Goal: Information Seeking & Learning: Compare options

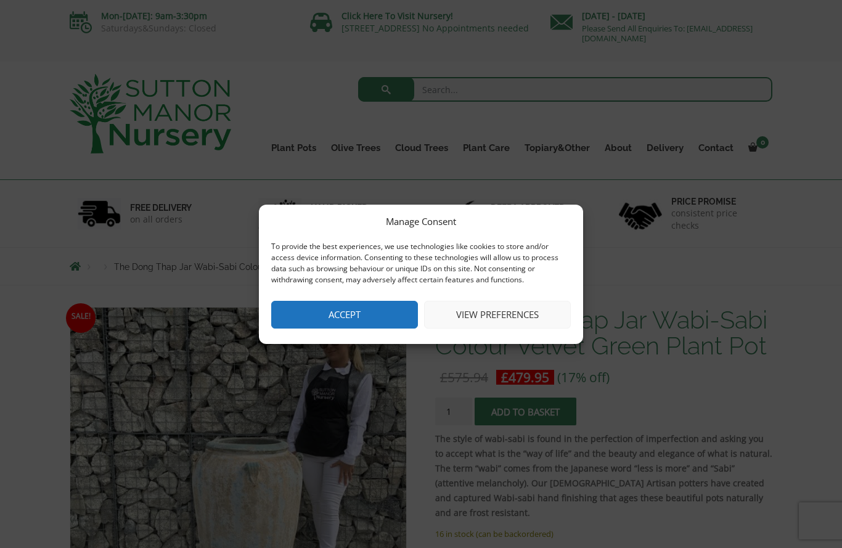
click at [402, 319] on button "Accept" at bounding box center [344, 315] width 147 height 28
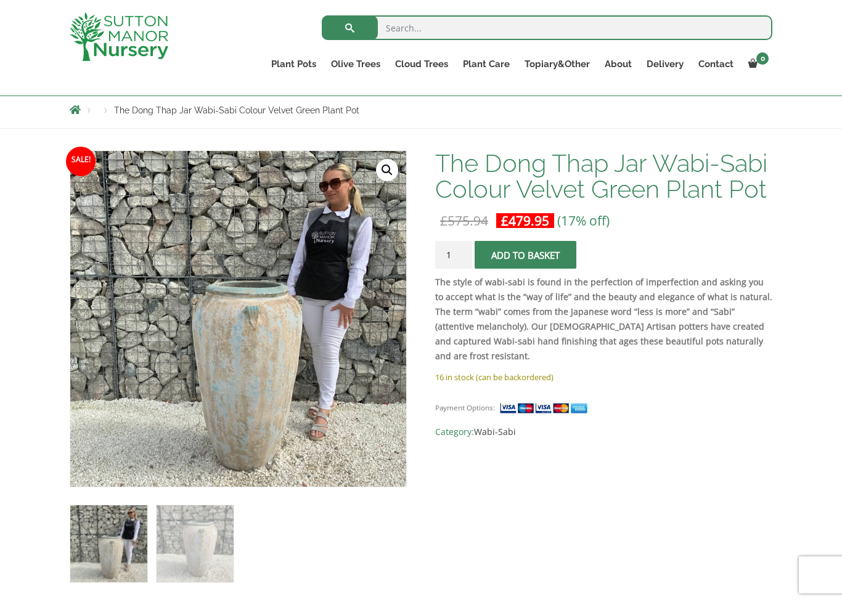
scroll to position [166, 0]
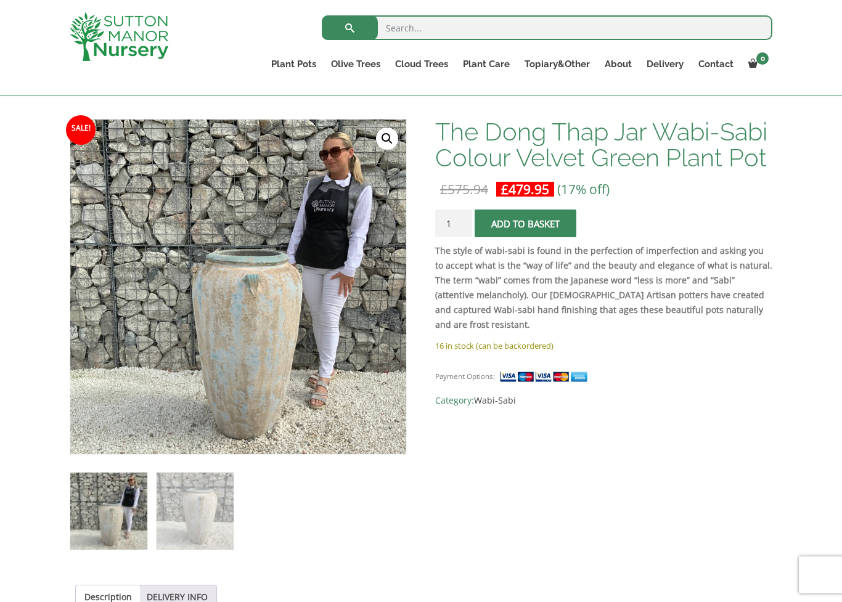
click at [0, 0] on link "Gnarled Olive Trees (Grande Range)" at bounding box center [0, 0] width 0 height 0
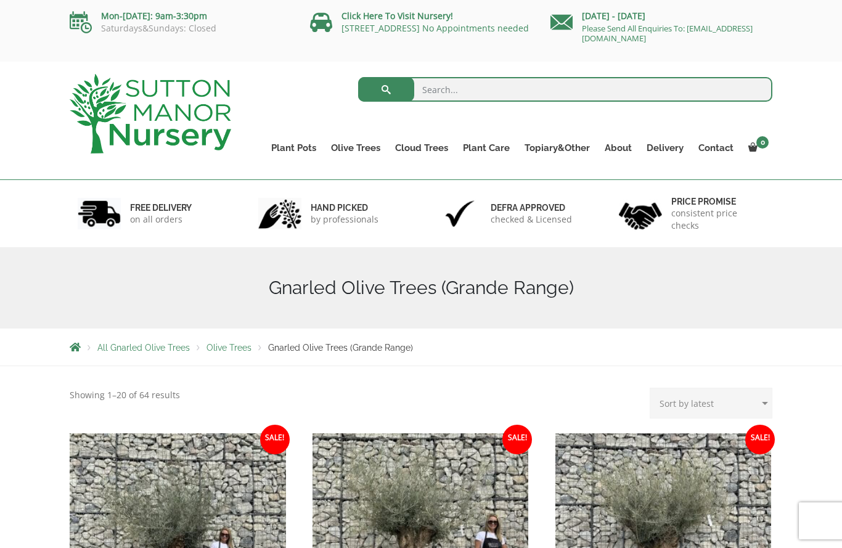
click at [0, 0] on link "Ilex Crenata Cloud Trees" at bounding box center [0, 0] width 0 height 0
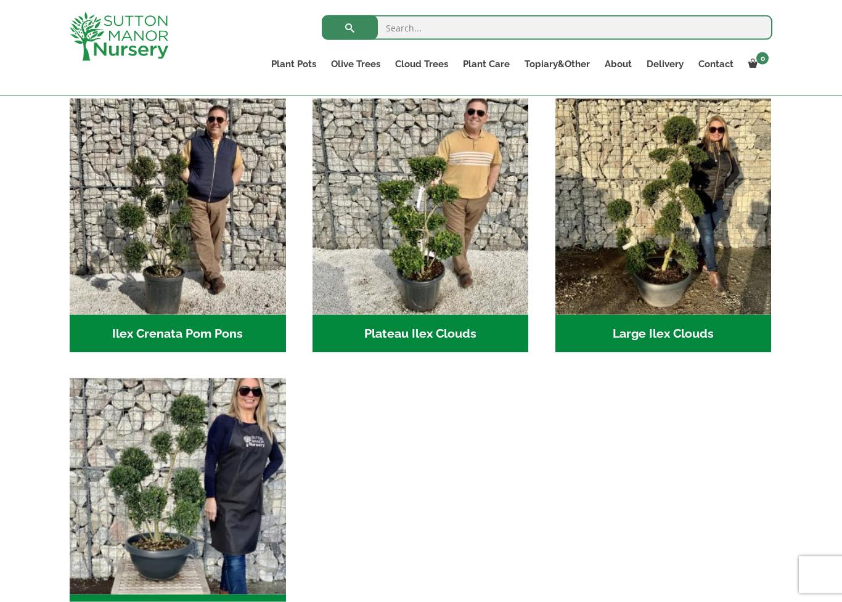
scroll to position [268, 0]
click at [653, 328] on h2 "Large Ilex Clouds (36)" at bounding box center [664, 333] width 216 height 38
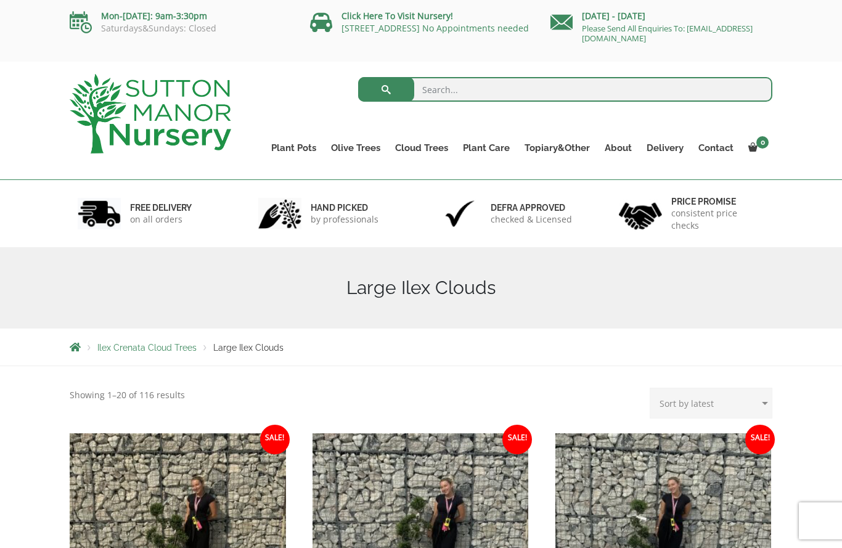
click at [0, 0] on link "Castlewellan" at bounding box center [0, 0] width 0 height 0
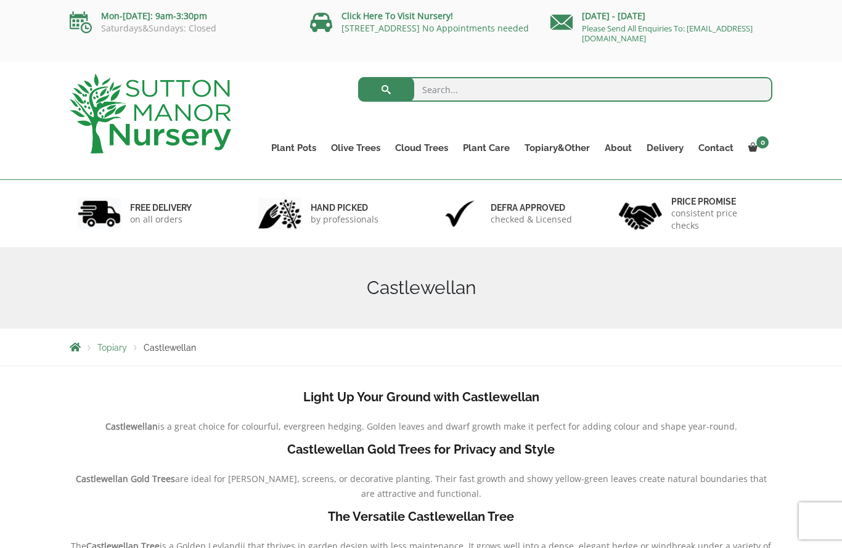
click at [0, 0] on link "Ligustrum Pom Poms" at bounding box center [0, 0] width 0 height 0
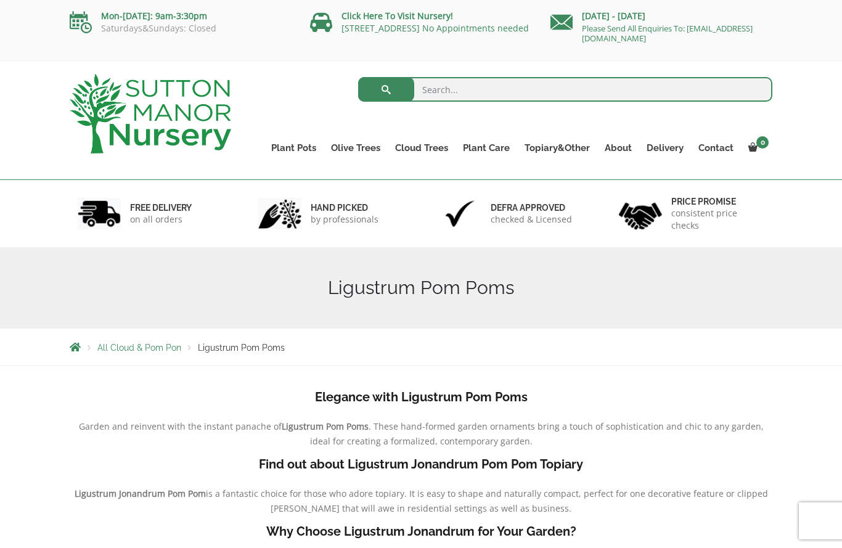
click at [0, 0] on link "Acers" at bounding box center [0, 0] width 0 height 0
click at [667, 148] on link "Delivery" at bounding box center [665, 147] width 52 height 17
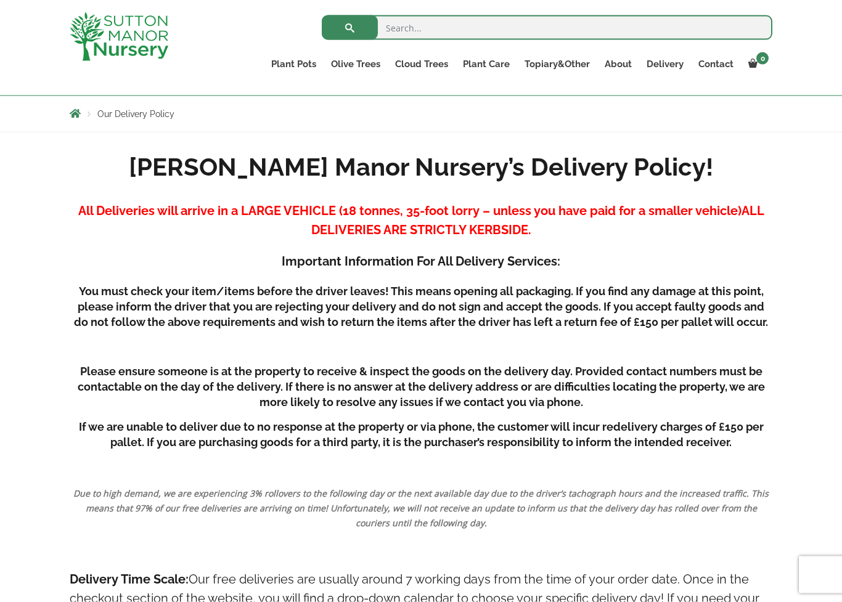
scroll to position [248, 0]
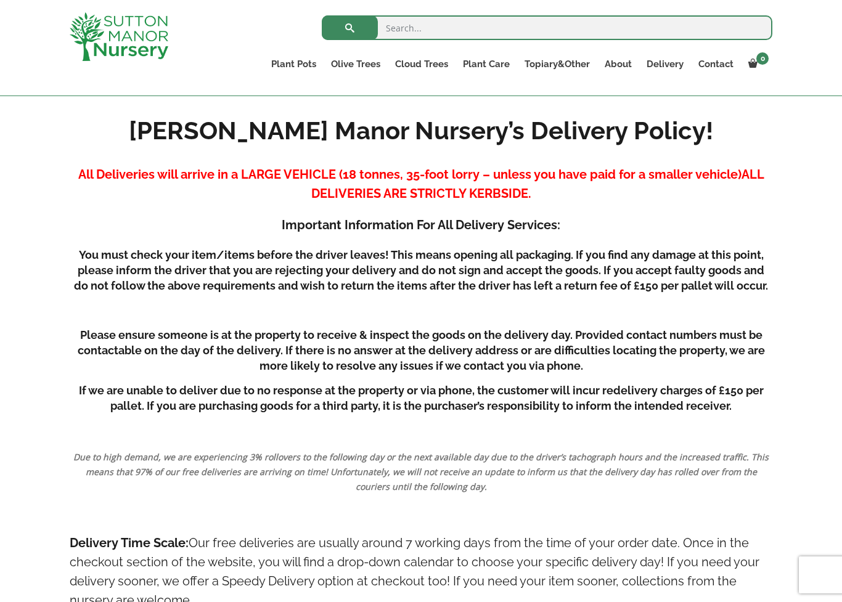
click at [0, 0] on link "Fibre Clay Pots" at bounding box center [0, 0] width 0 height 0
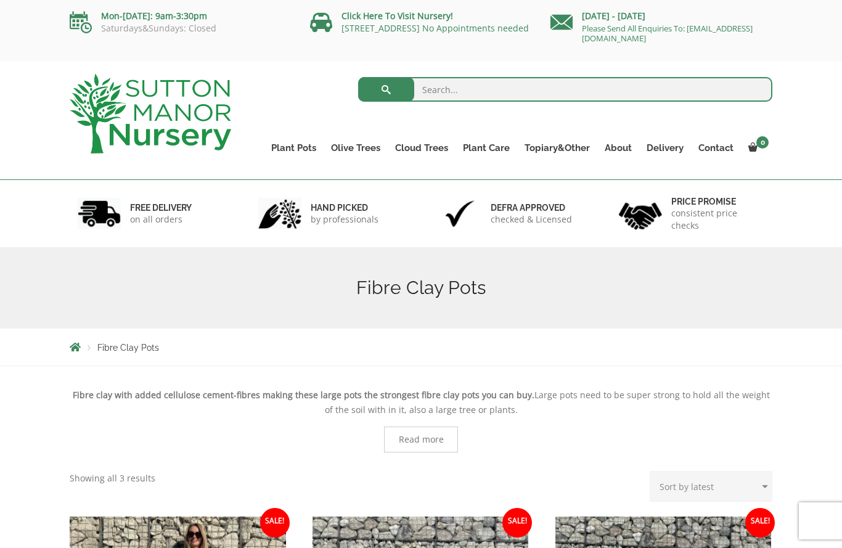
click at [439, 93] on input "search" at bounding box center [565, 89] width 415 height 25
type input "Pots"
click at [386, 89] on button "submit" at bounding box center [386, 89] width 56 height 25
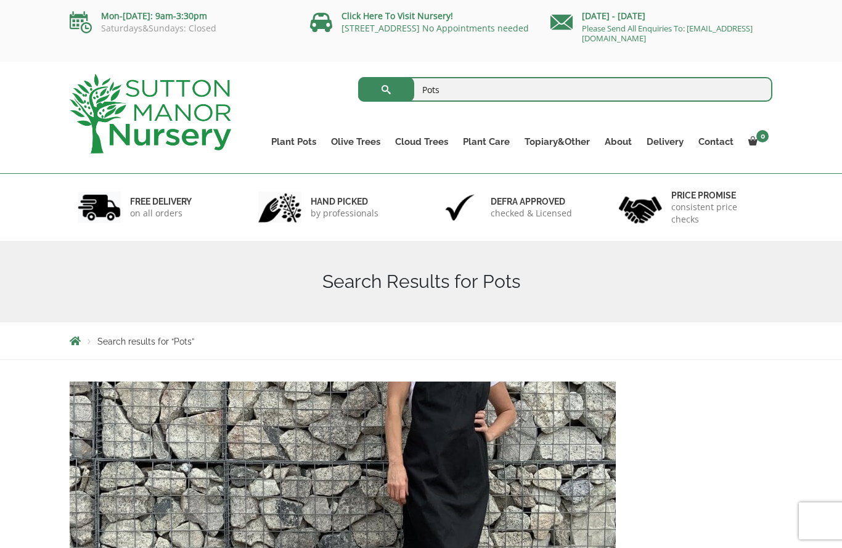
click at [0, 0] on link "Big Bell Pots" at bounding box center [0, 0] width 0 height 0
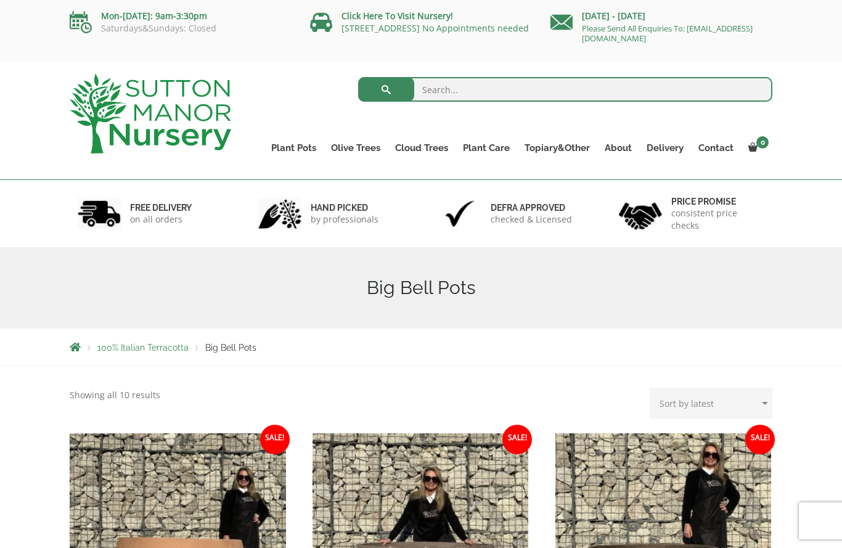
click at [0, 0] on link "Wabi-Sabi" at bounding box center [0, 0] width 0 height 0
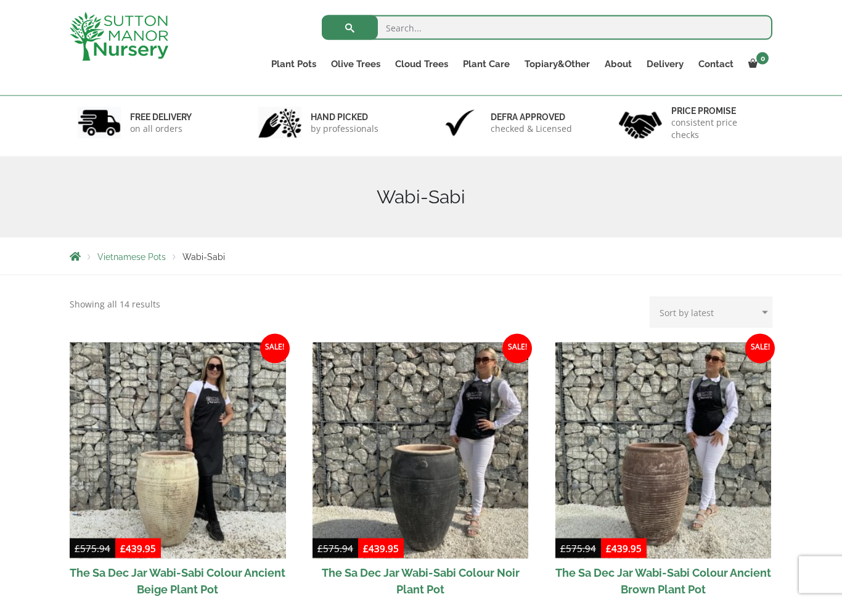
scroll to position [69, 0]
click at [0, 0] on link "Vietnamese Pots" at bounding box center [0, 0] width 0 height 0
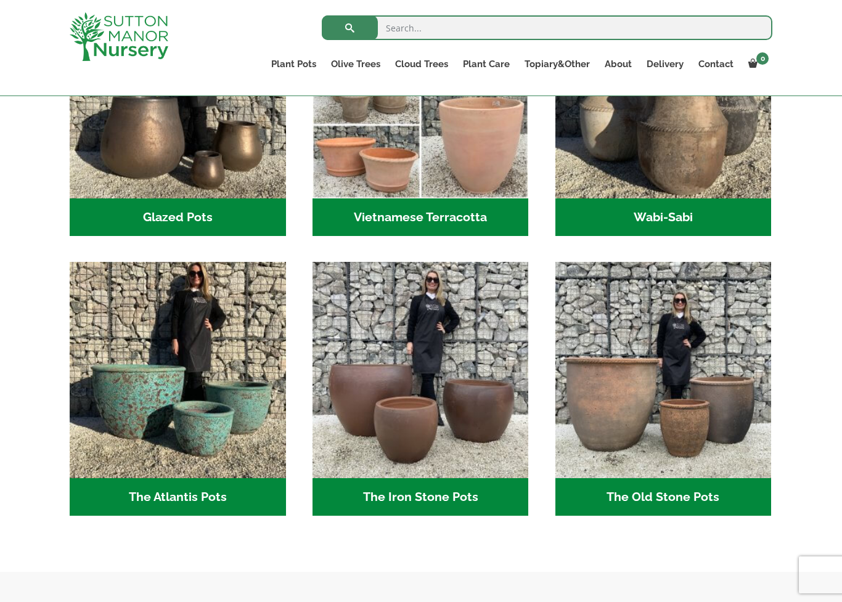
scroll to position [509, 0]
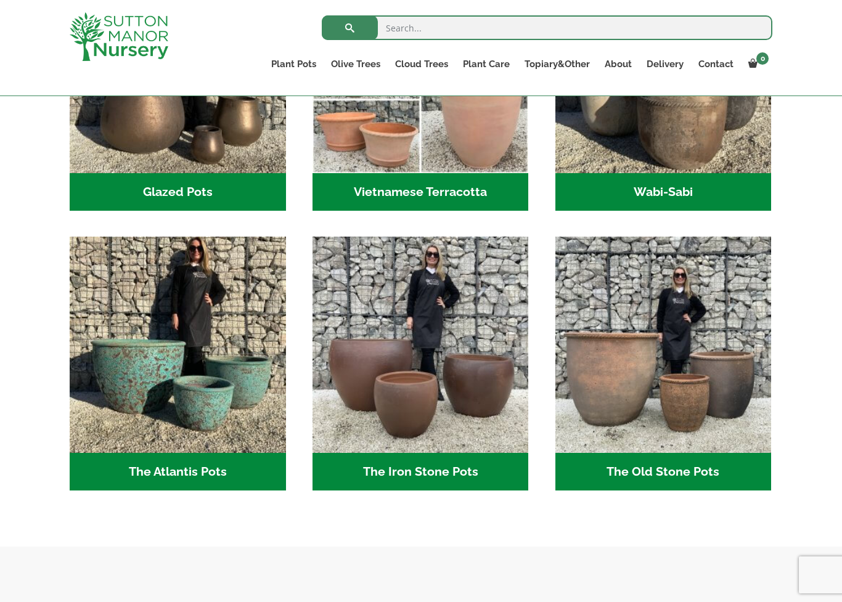
click at [136, 376] on img "Visit product category The Atlantis Pots" at bounding box center [178, 345] width 216 height 216
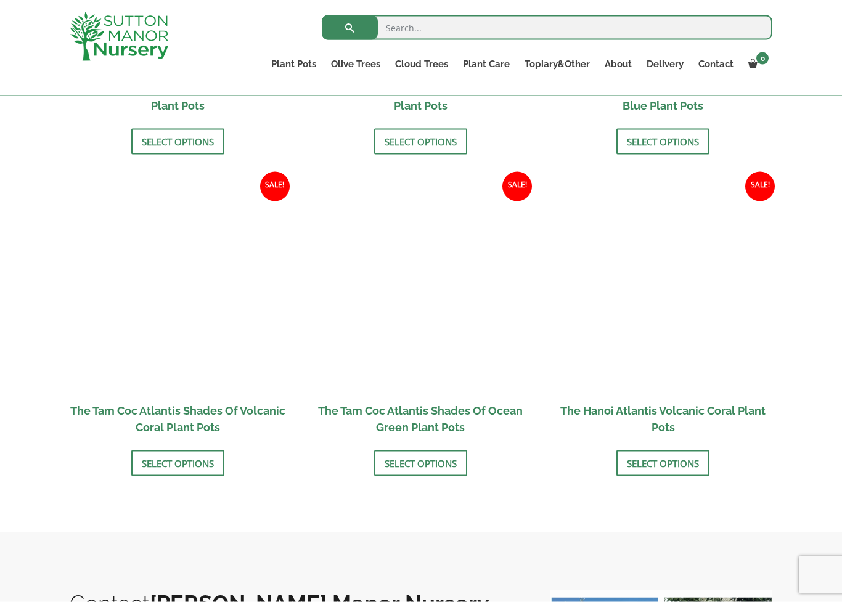
scroll to position [979, 0]
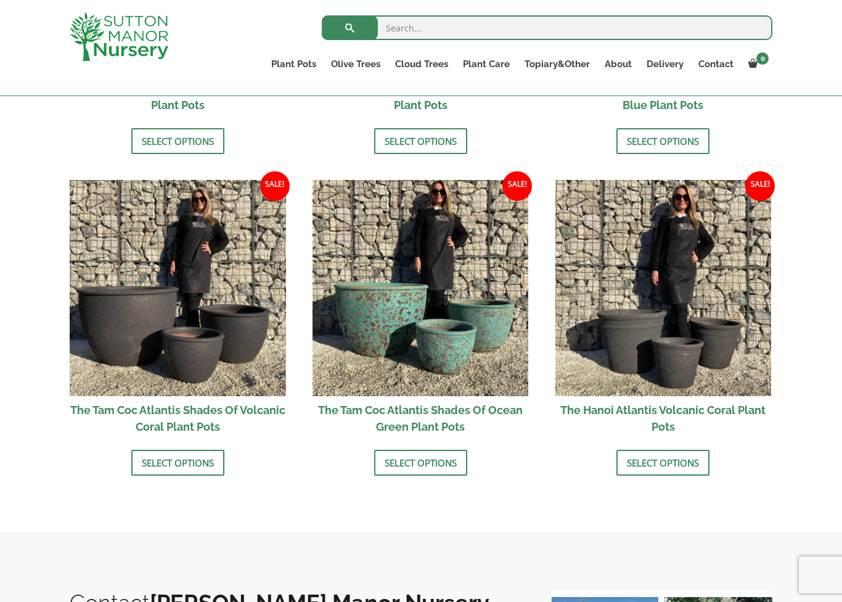
click at [416, 474] on link "Select options" at bounding box center [420, 463] width 93 height 26
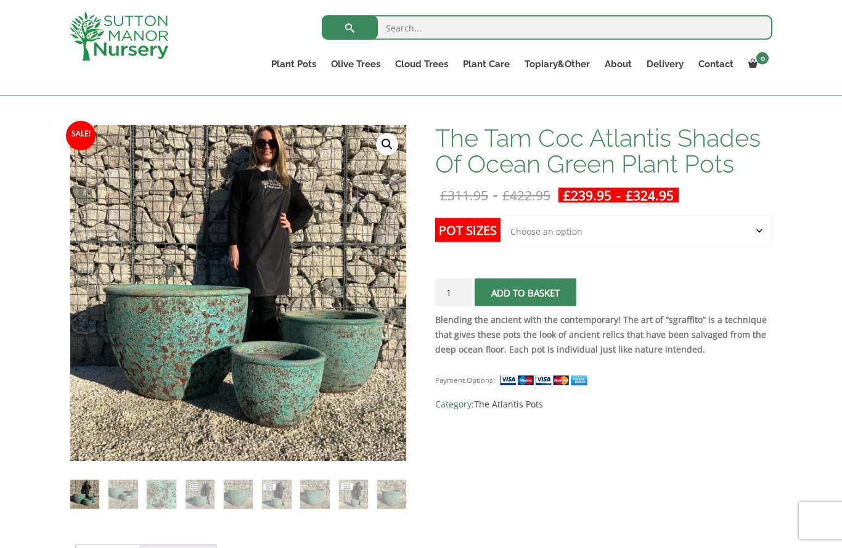
scroll to position [160, 0]
click at [749, 224] on select "Choose an option Click here to buy the 3rd to Largest Pot In The Picture Click …" at bounding box center [637, 230] width 272 height 31
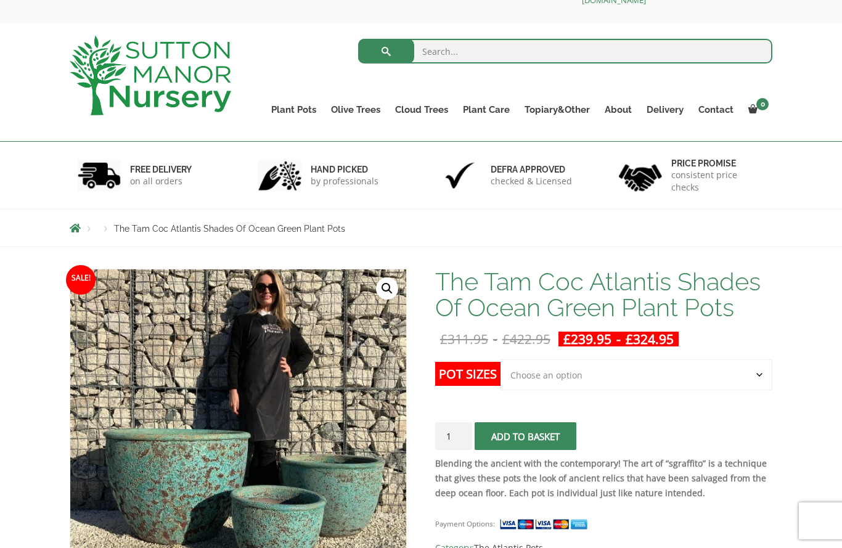
scroll to position [0, 0]
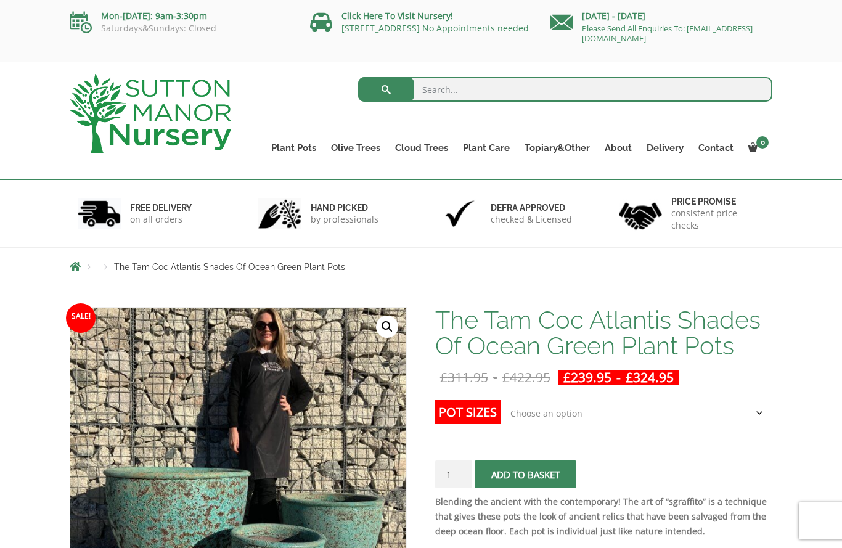
click at [0, 0] on link "The Iron Stone Pots" at bounding box center [0, 0] width 0 height 0
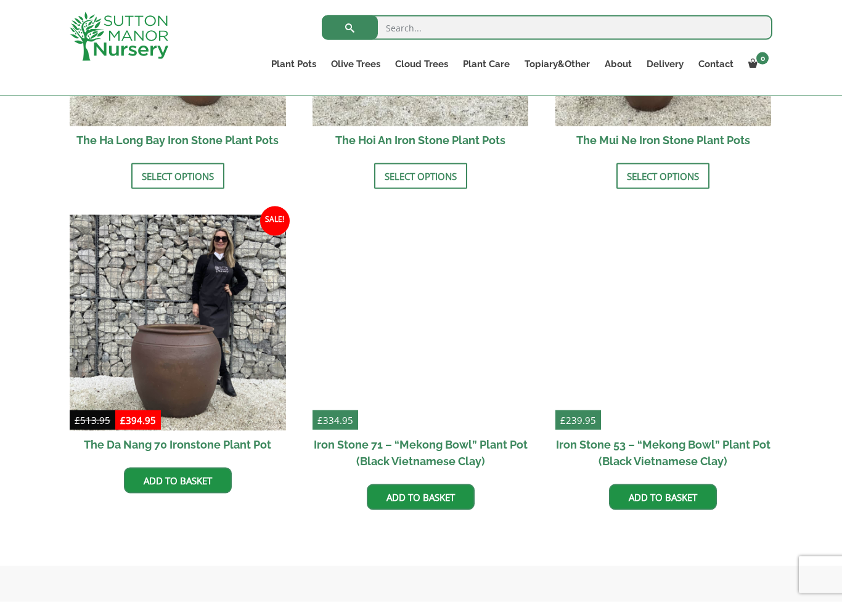
scroll to position [627, 0]
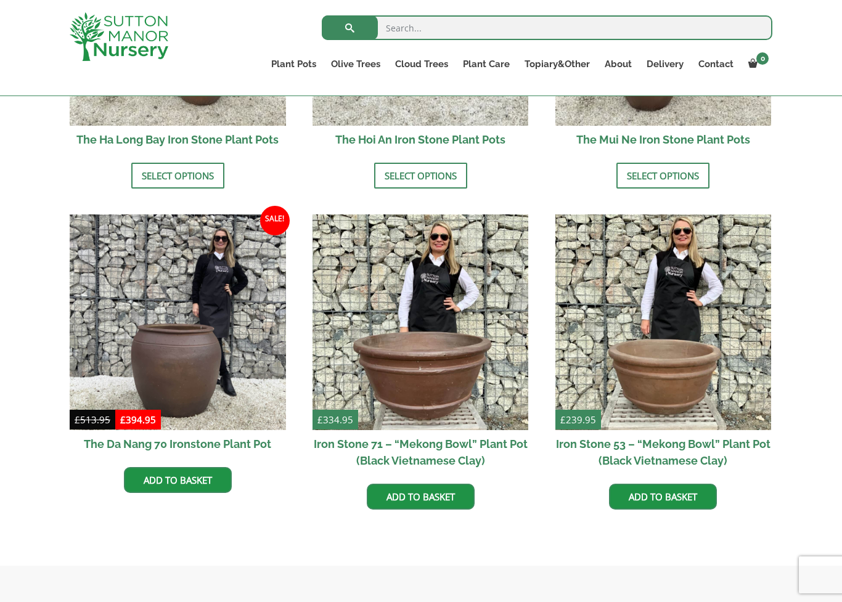
click at [187, 369] on img at bounding box center [178, 323] width 216 height 216
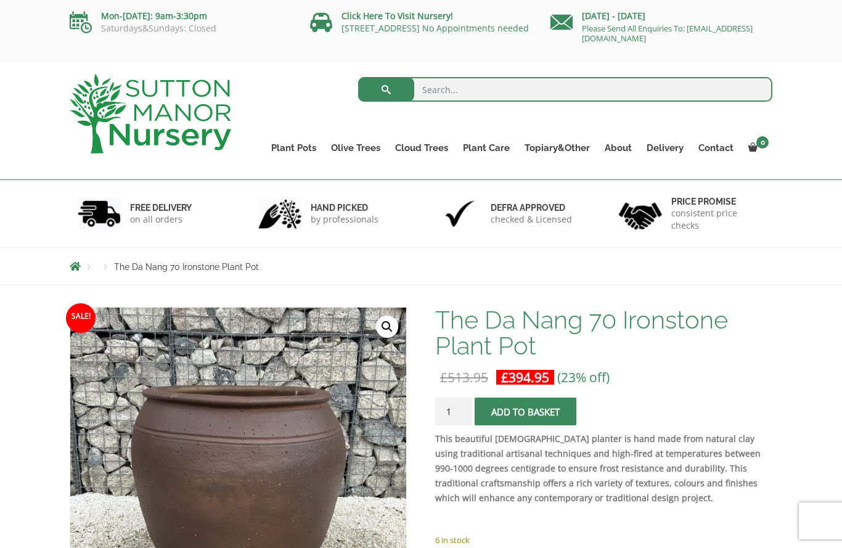
click at [0, 0] on link "Glazed Pots" at bounding box center [0, 0] width 0 height 0
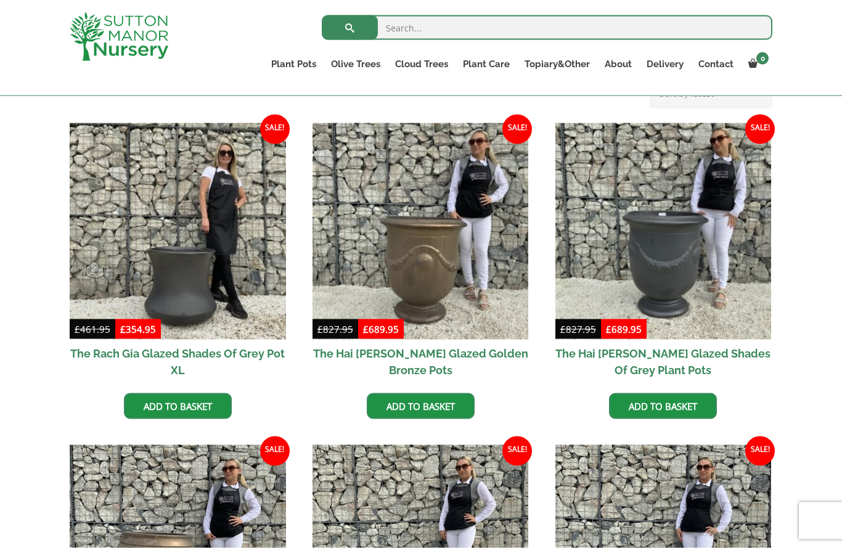
scroll to position [286, 0]
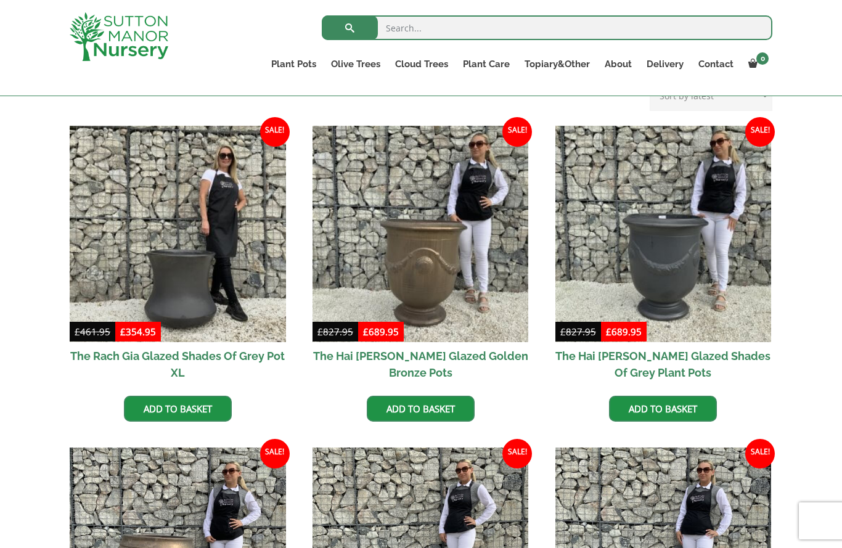
click at [372, 259] on img at bounding box center [421, 234] width 216 height 216
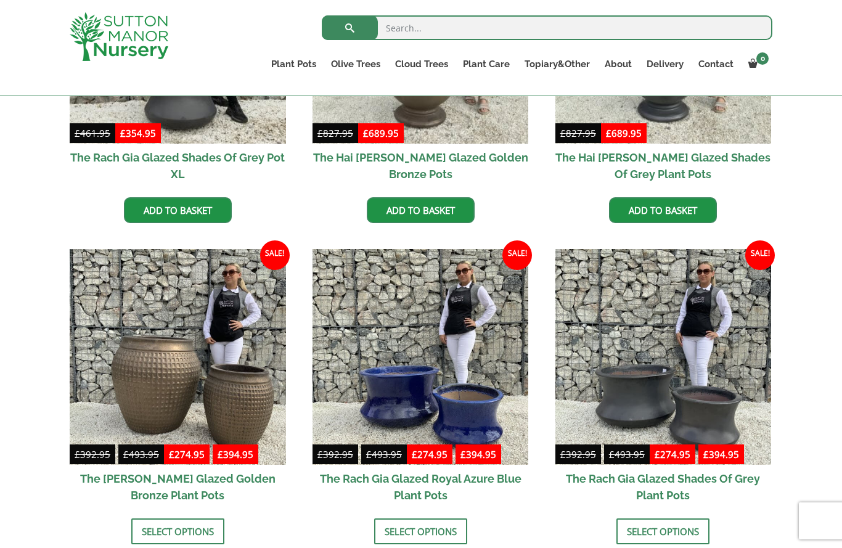
scroll to position [478, 0]
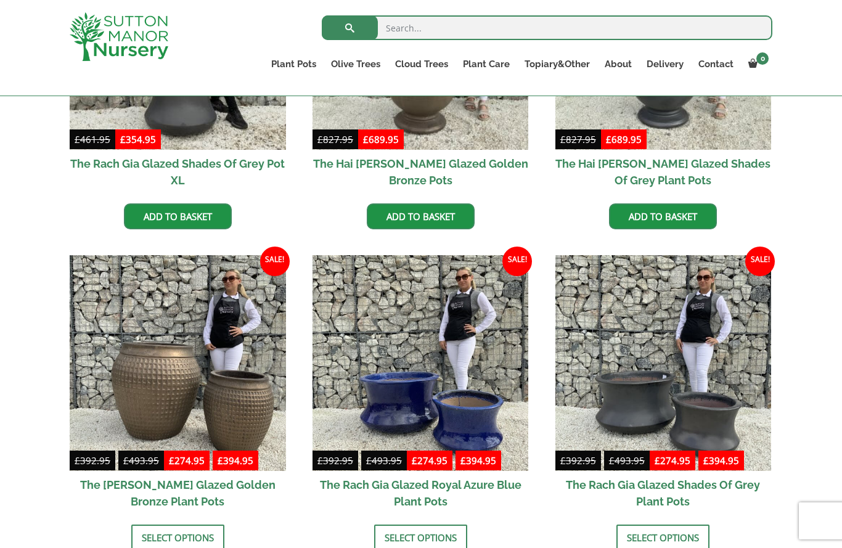
click at [131, 369] on img at bounding box center [178, 363] width 216 height 216
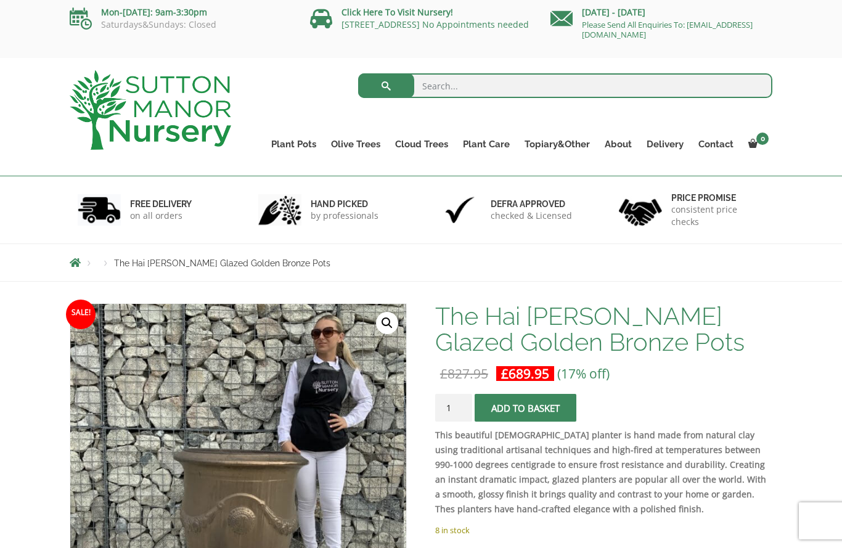
scroll to position [3, 0]
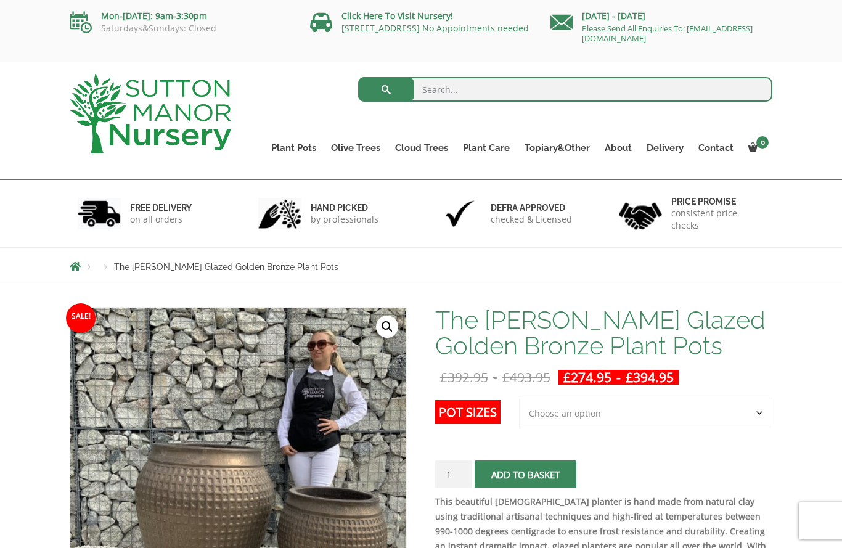
click at [0, 0] on link "Wabi-Sabi" at bounding box center [0, 0] width 0 height 0
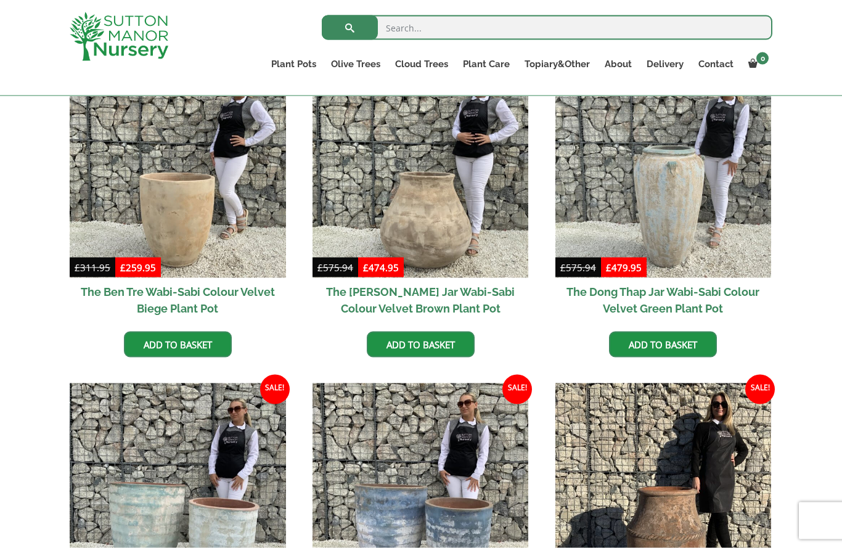
scroll to position [669, 0]
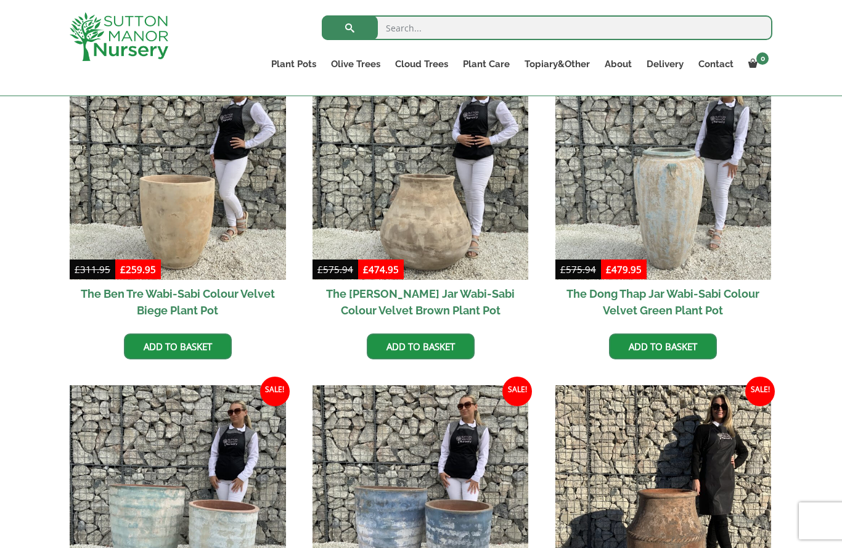
click at [675, 210] on img at bounding box center [664, 172] width 216 height 216
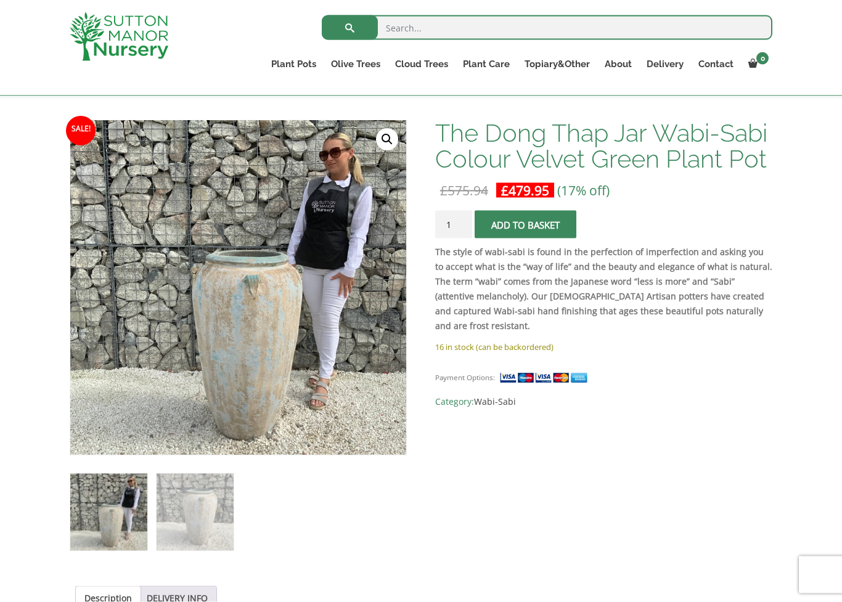
scroll to position [166, 0]
click at [0, 0] on link "The Old Stone Pots" at bounding box center [0, 0] width 0 height 0
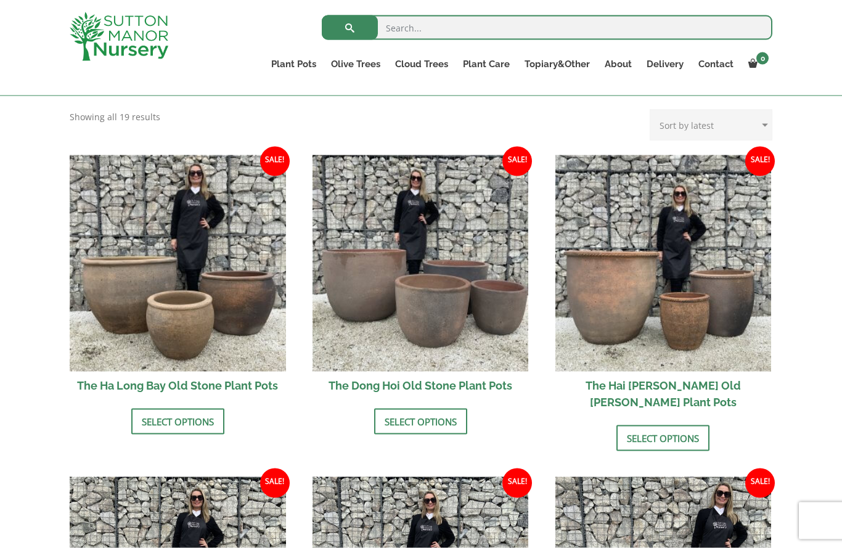
scroll to position [374, 0]
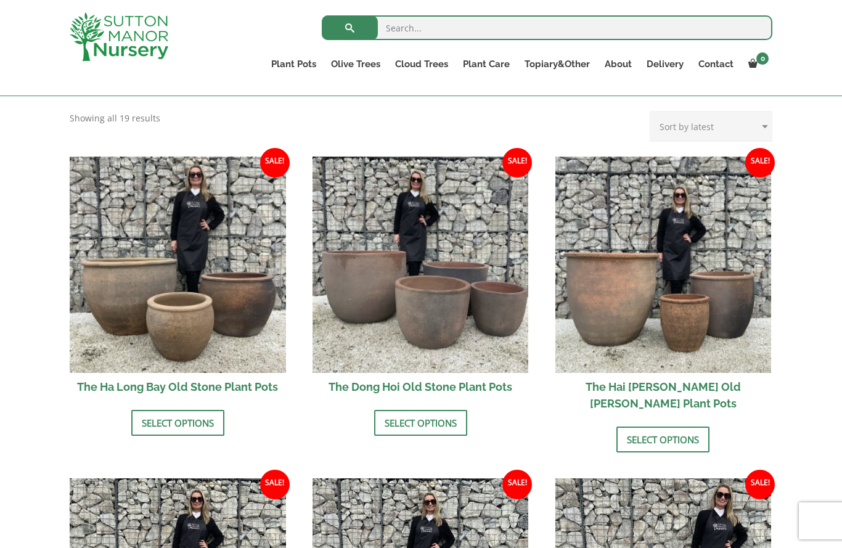
click at [628, 281] on img at bounding box center [664, 265] width 216 height 216
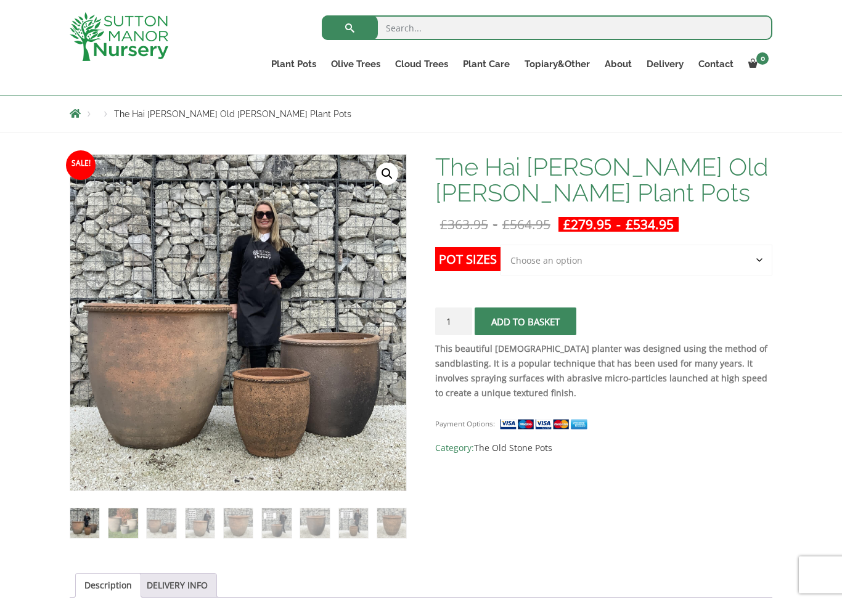
scroll to position [140, 0]
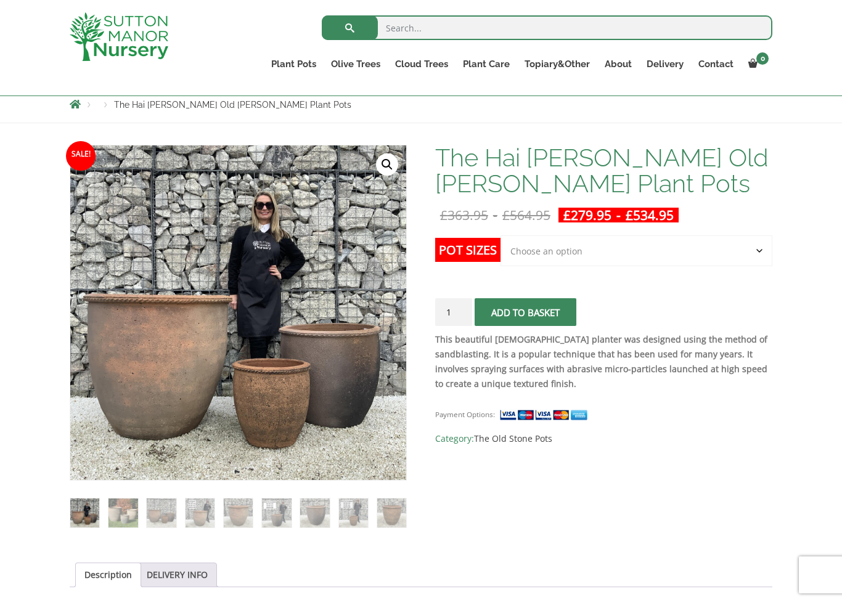
click at [545, 252] on select "Choose an option Click here to buy the 3rd to Largest Pot In The Picture Click …" at bounding box center [637, 251] width 272 height 31
select select "Click here to buy the Largest pot In The Picture"
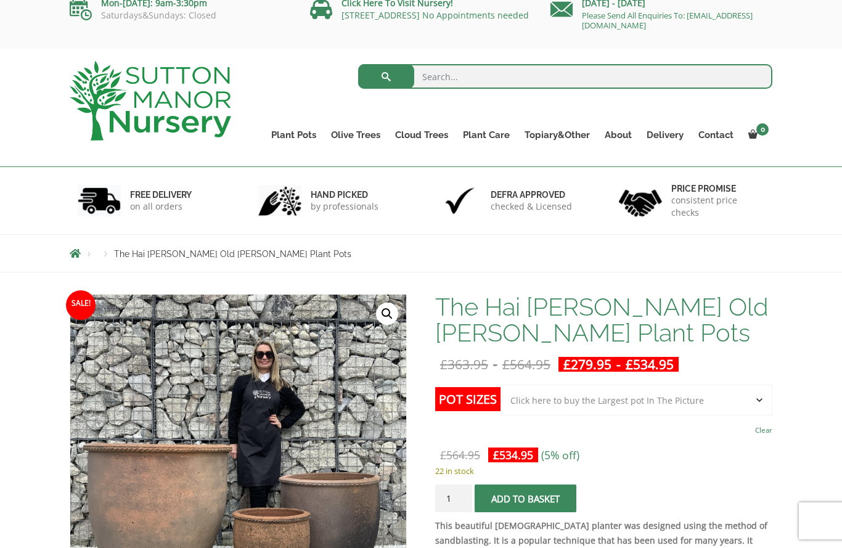
scroll to position [0, 0]
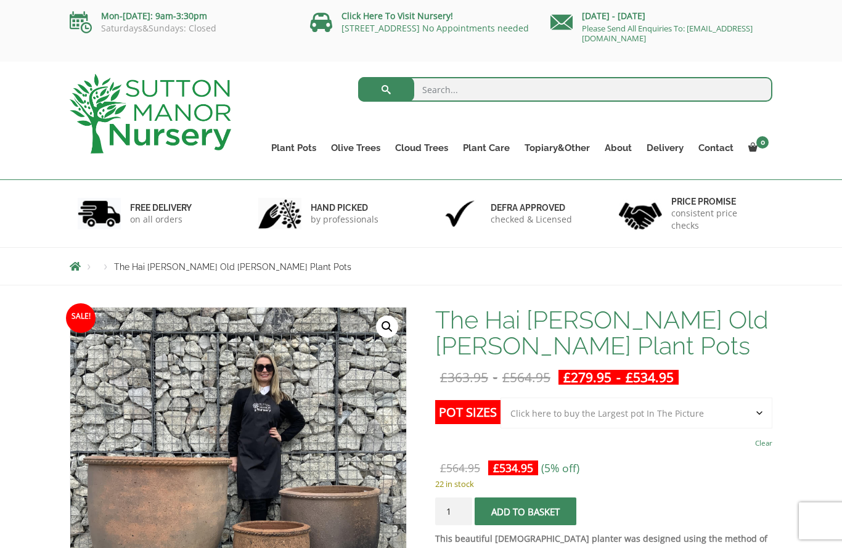
click at [0, 0] on link "Wabi-Sabi" at bounding box center [0, 0] width 0 height 0
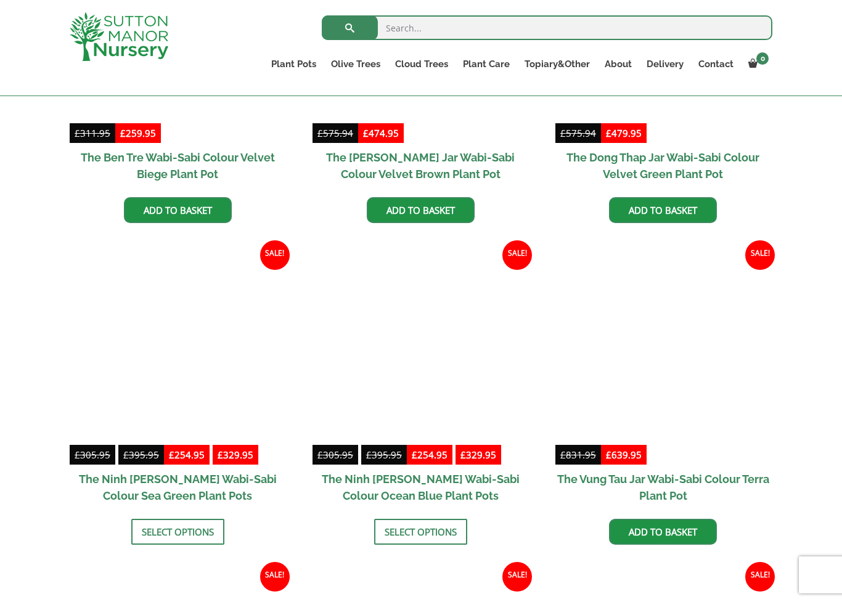
scroll to position [822, 0]
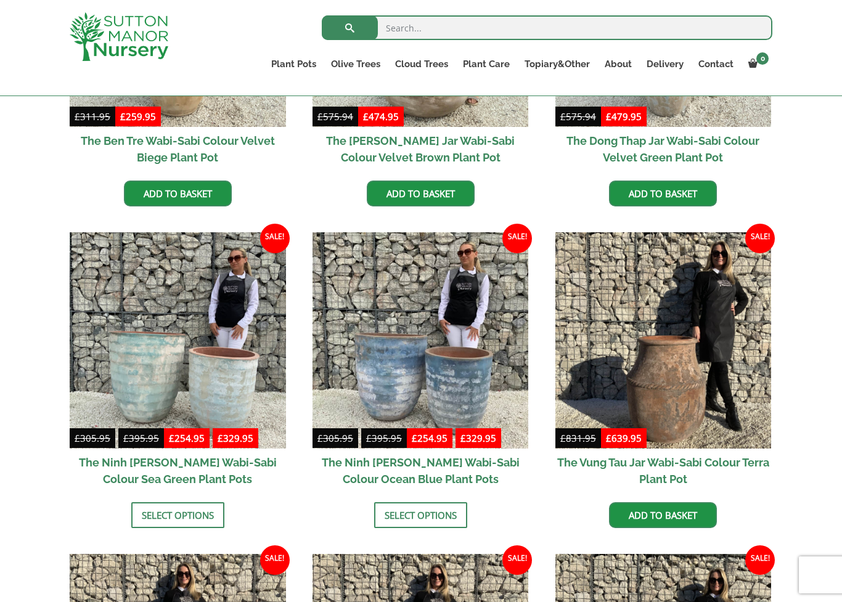
click at [185, 387] on img at bounding box center [178, 340] width 216 height 216
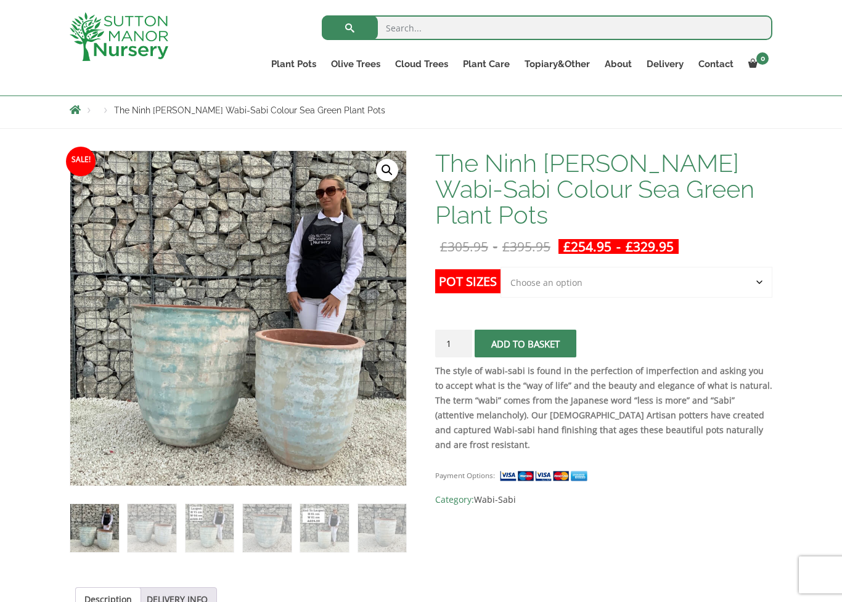
scroll to position [139, 0]
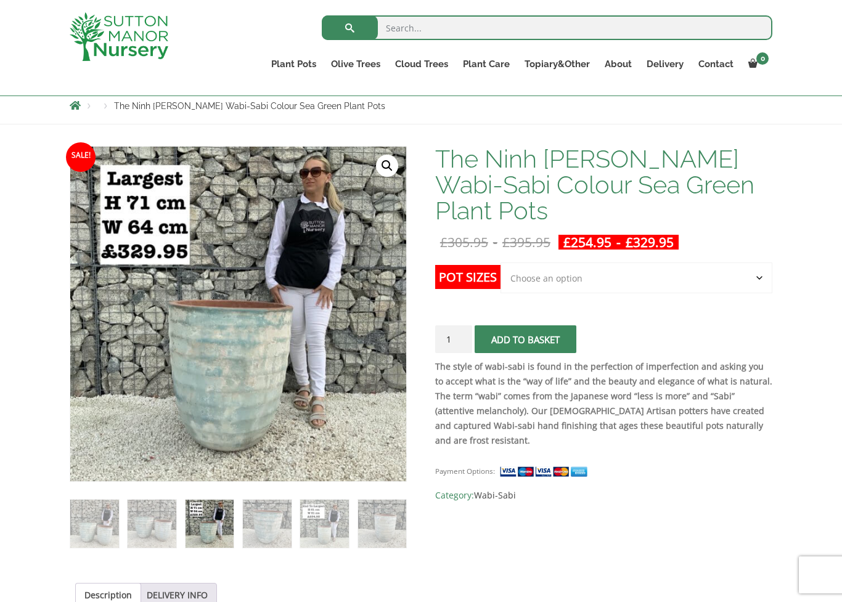
click at [417, 548] on ul "Description DELIVERY INFO" at bounding box center [421, 595] width 703 height 25
click at [39, 58] on div "Search for: Plant Pots Resin Bonded Pots The Amalfi Pots The Milan Pots The Cap…" at bounding box center [421, 48] width 842 height 96
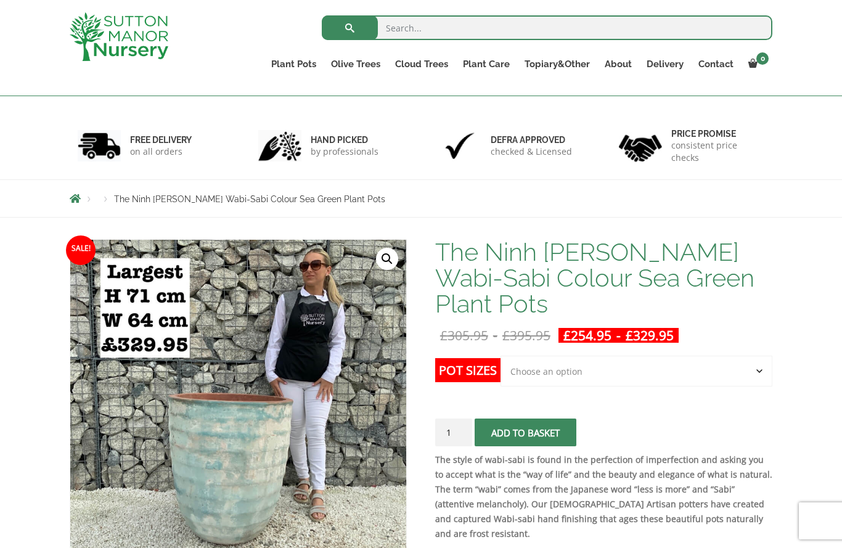
scroll to position [0, 0]
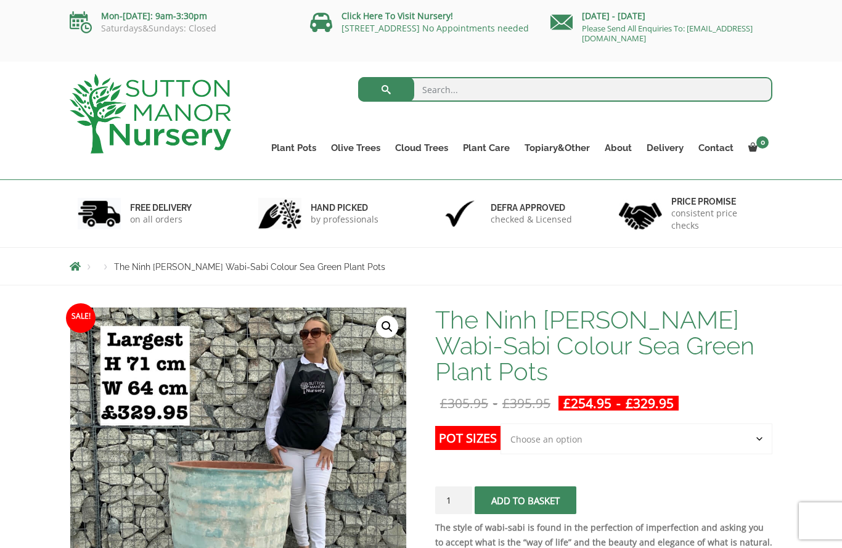
click at [0, 0] on link "The Iron Stone Pots" at bounding box center [0, 0] width 0 height 0
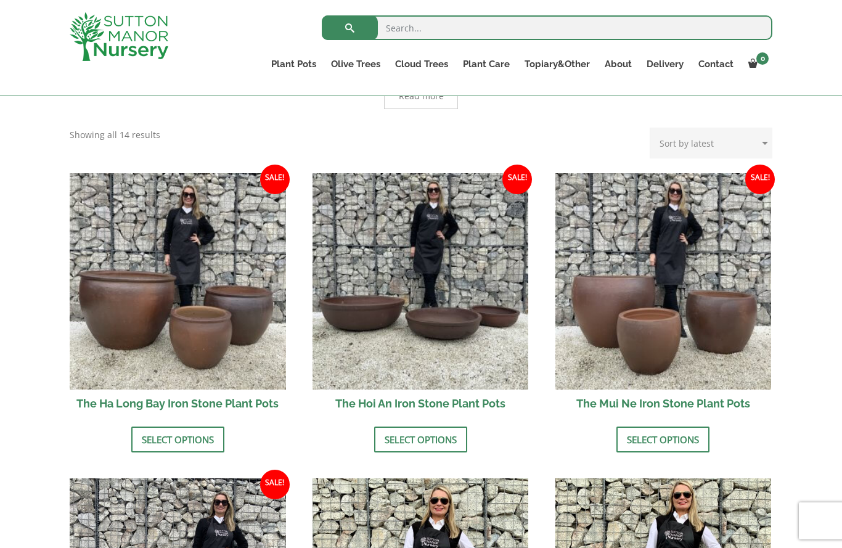
scroll to position [350, 0]
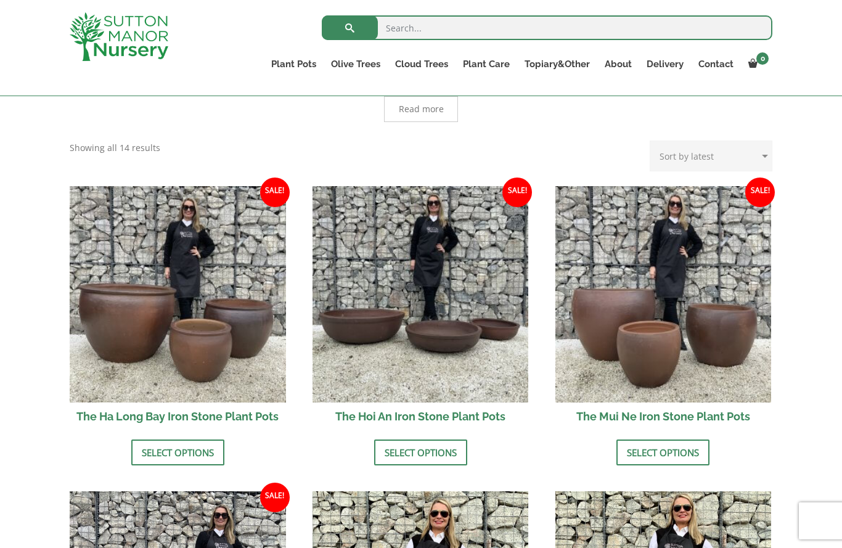
click at [186, 330] on img at bounding box center [178, 294] width 216 height 216
